Goal: Task Accomplishment & Management: Manage account settings

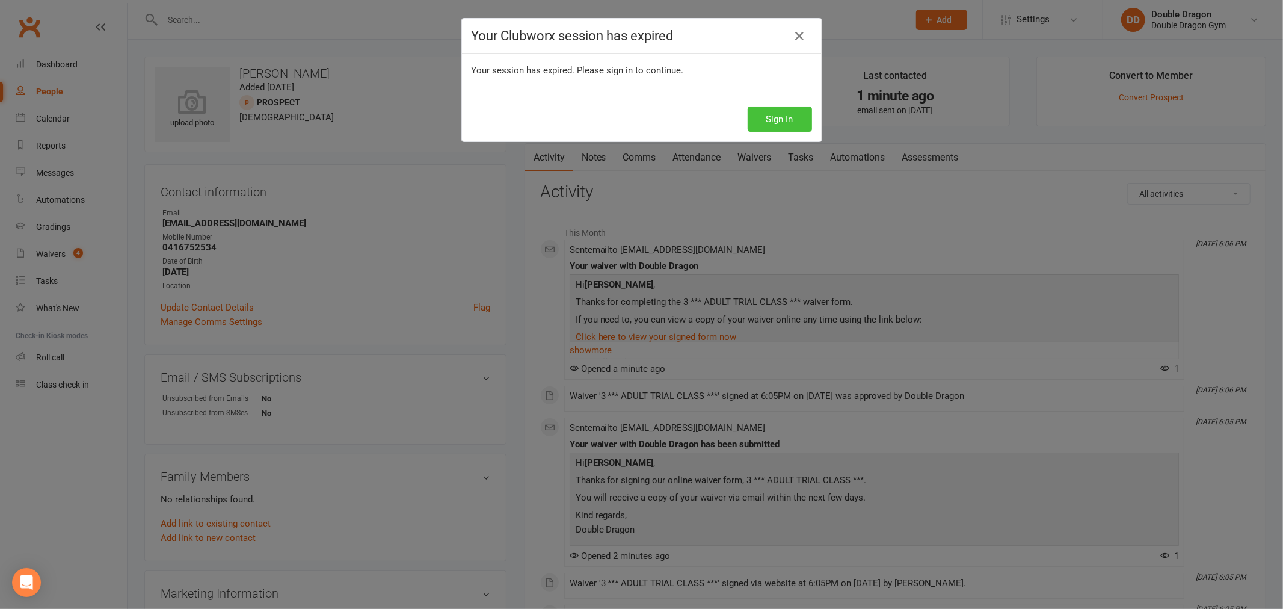
click at [761, 117] on button "Sign In" at bounding box center [780, 118] width 64 height 25
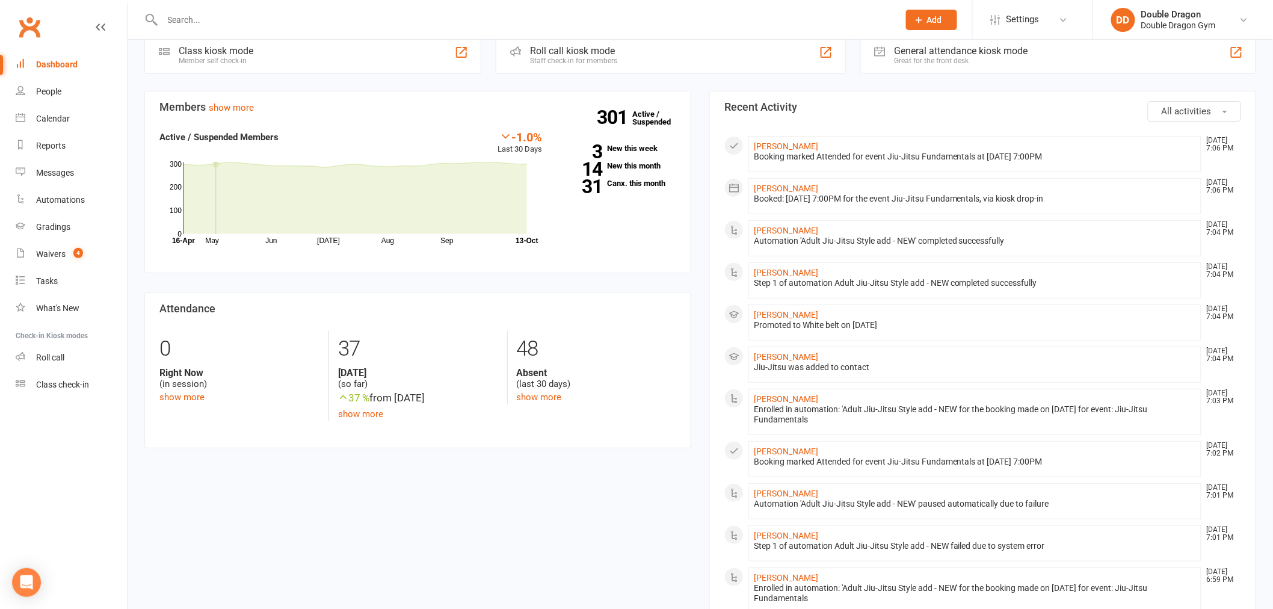
scroll to position [67, 0]
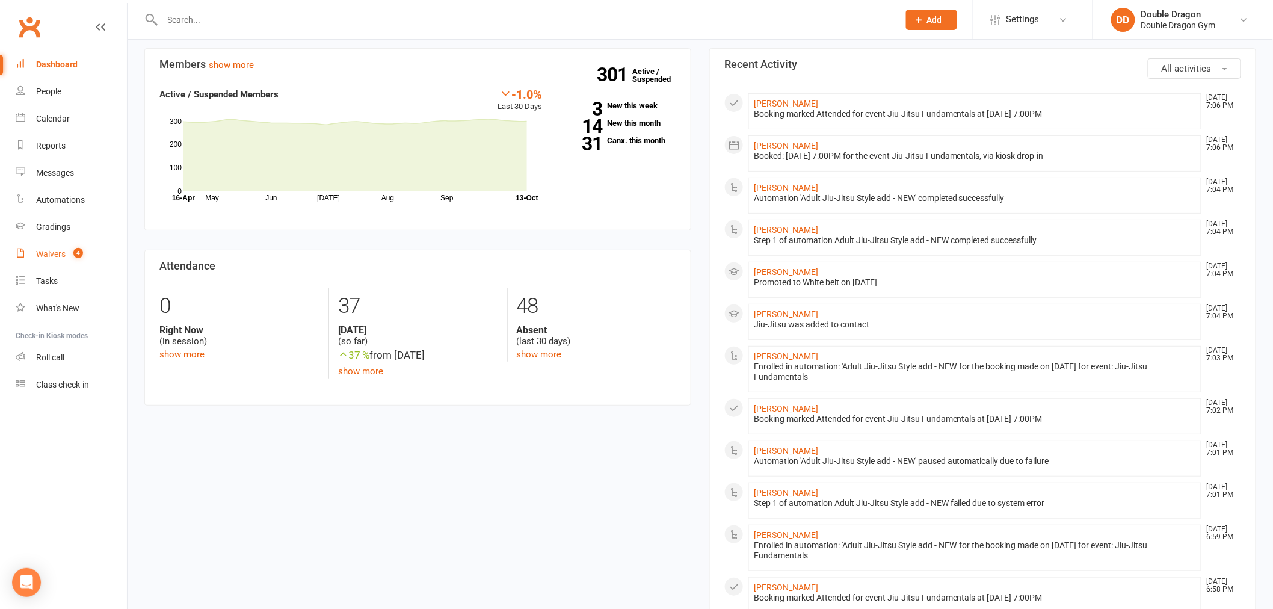
click at [48, 250] on div "Waivers" at bounding box center [50, 254] width 29 height 10
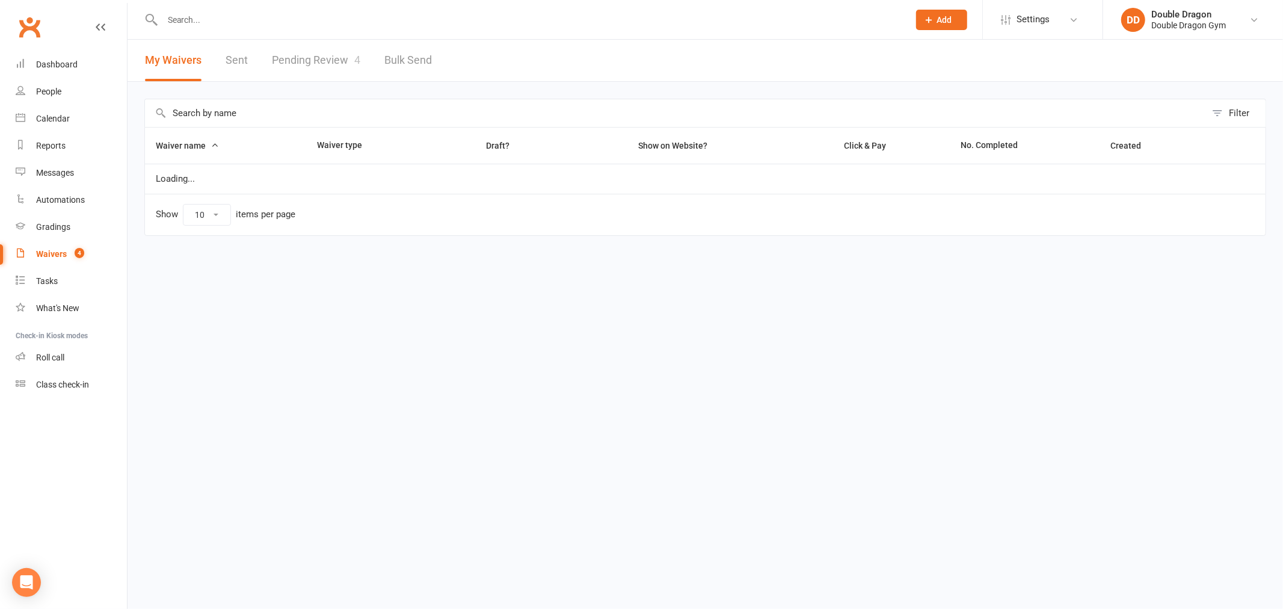
click at [333, 50] on link "Pending Review 4" at bounding box center [316, 61] width 88 height 42
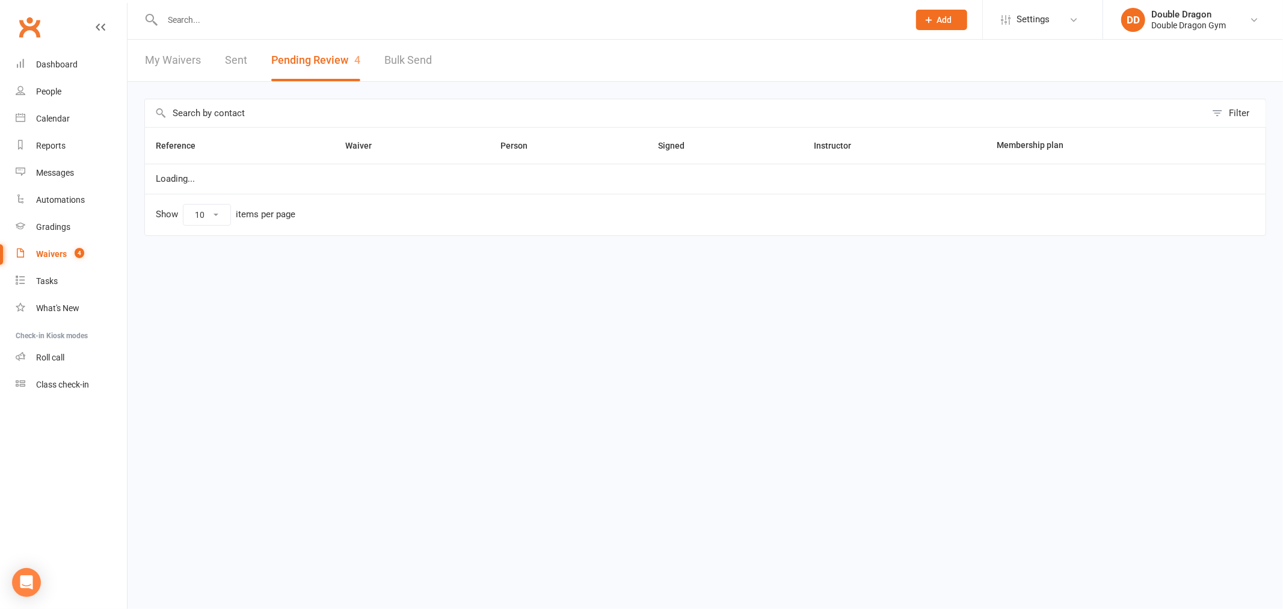
select select "100"
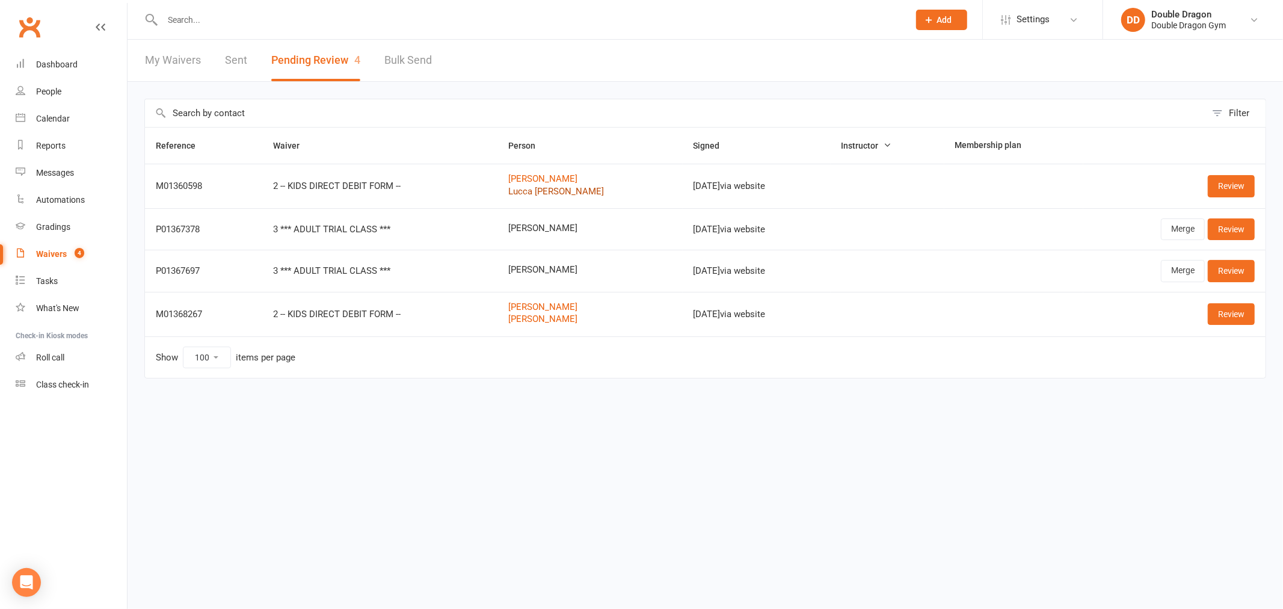
click at [524, 196] on td "Chloe Lindow Lucca Spangler" at bounding box center [590, 186] width 185 height 45
click at [526, 193] on link "Lucca Spangler" at bounding box center [589, 191] width 163 height 10
